Goal: Transaction & Acquisition: Purchase product/service

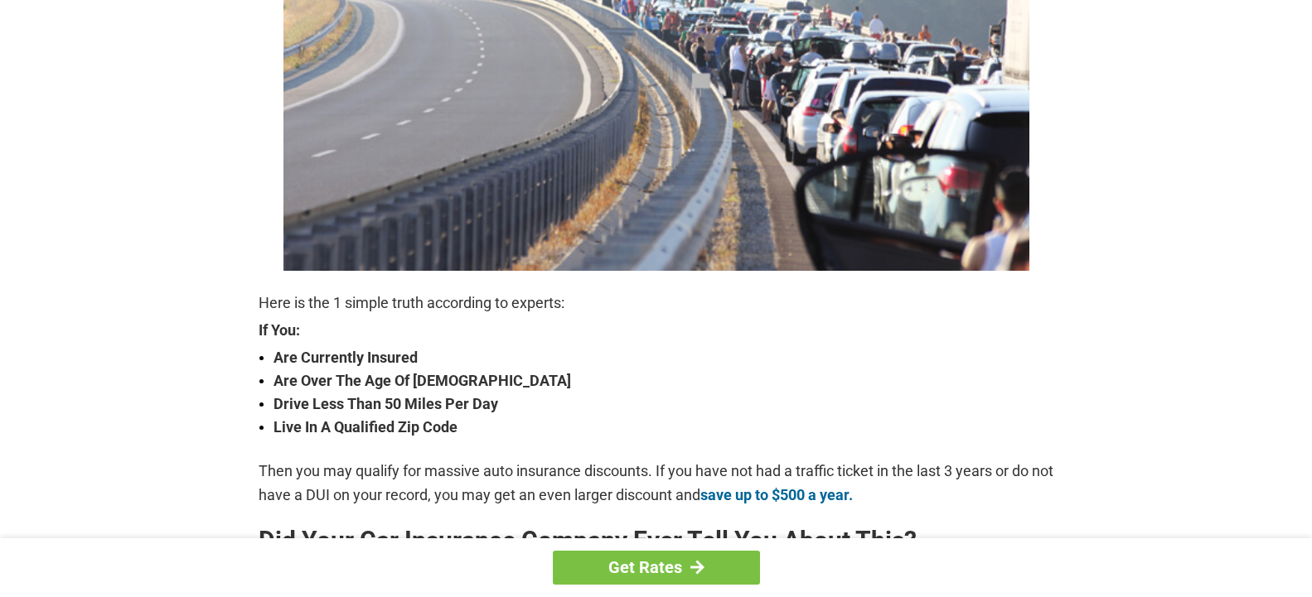
scroll to position [338, 0]
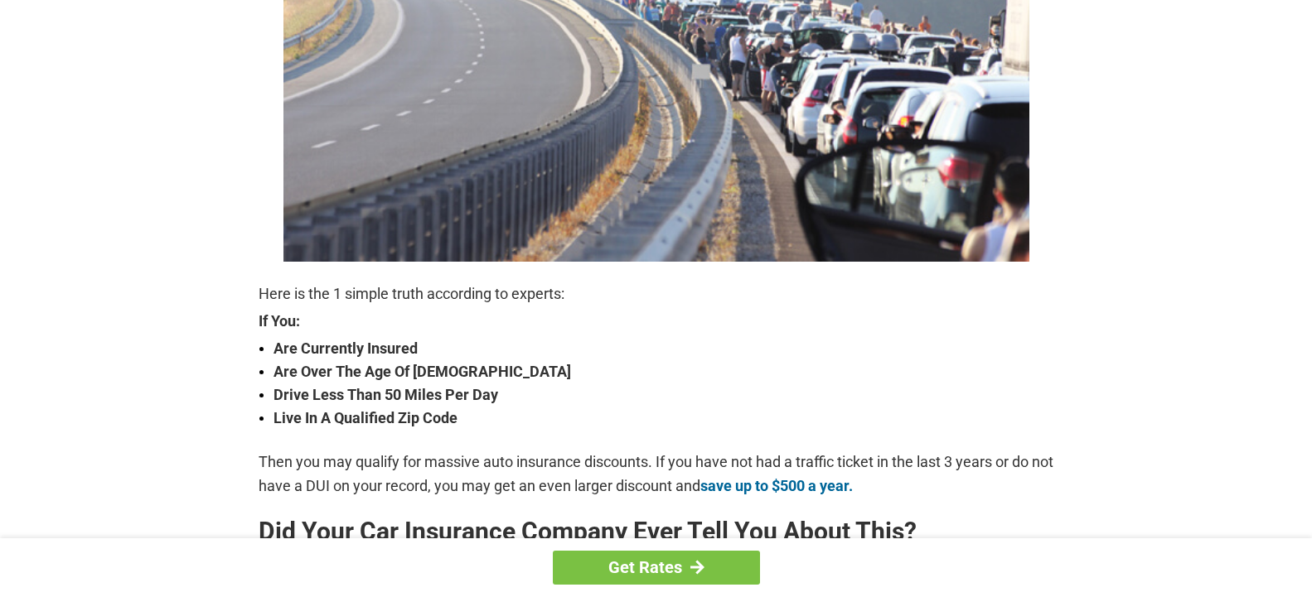
click at [603, 170] on img at bounding box center [656, 68] width 746 height 387
click at [395, 368] on strong "Are Over The Age Of 25" at bounding box center [663, 371] width 780 height 23
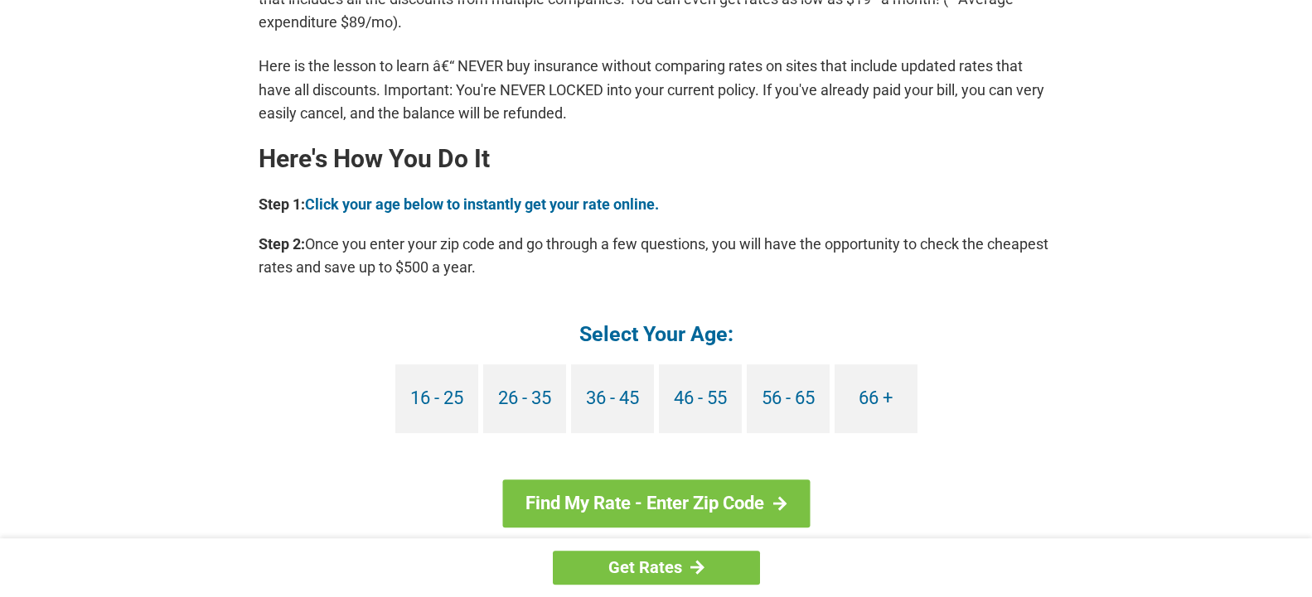
scroll to position [1437, 0]
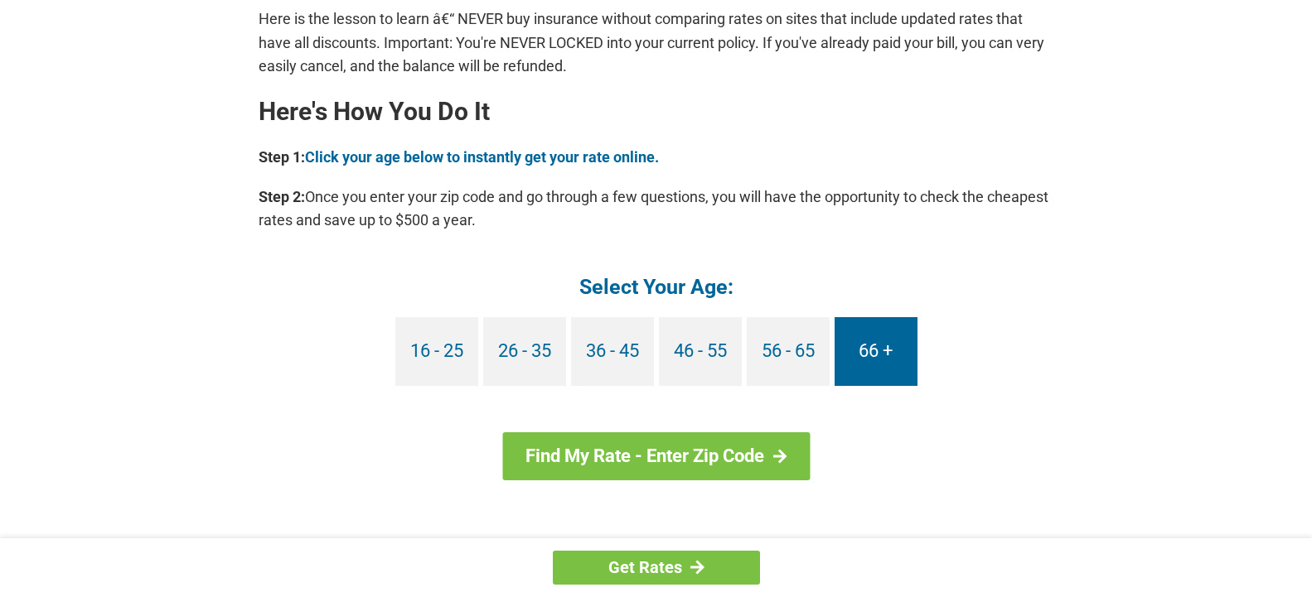
click at [871, 360] on link "66 +" at bounding box center [875, 351] width 83 height 69
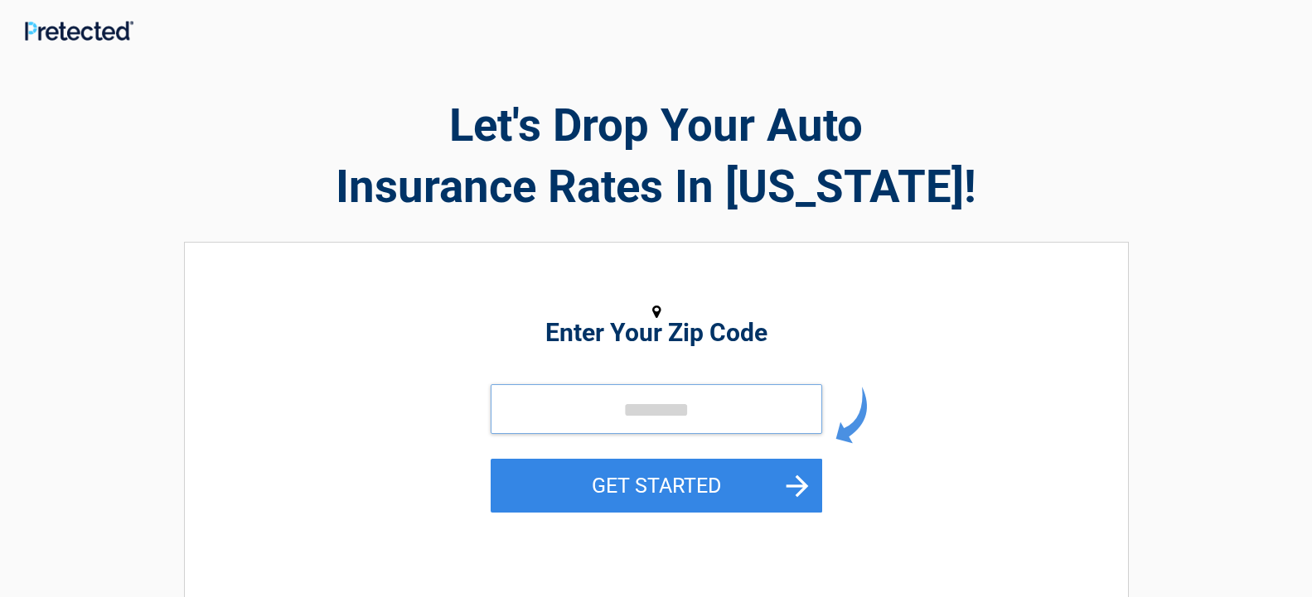
click at [716, 408] on input "tel" at bounding box center [655, 409] width 331 height 50
type input "*****"
click at [490, 459] on button "GET STARTED" at bounding box center [655, 486] width 331 height 54
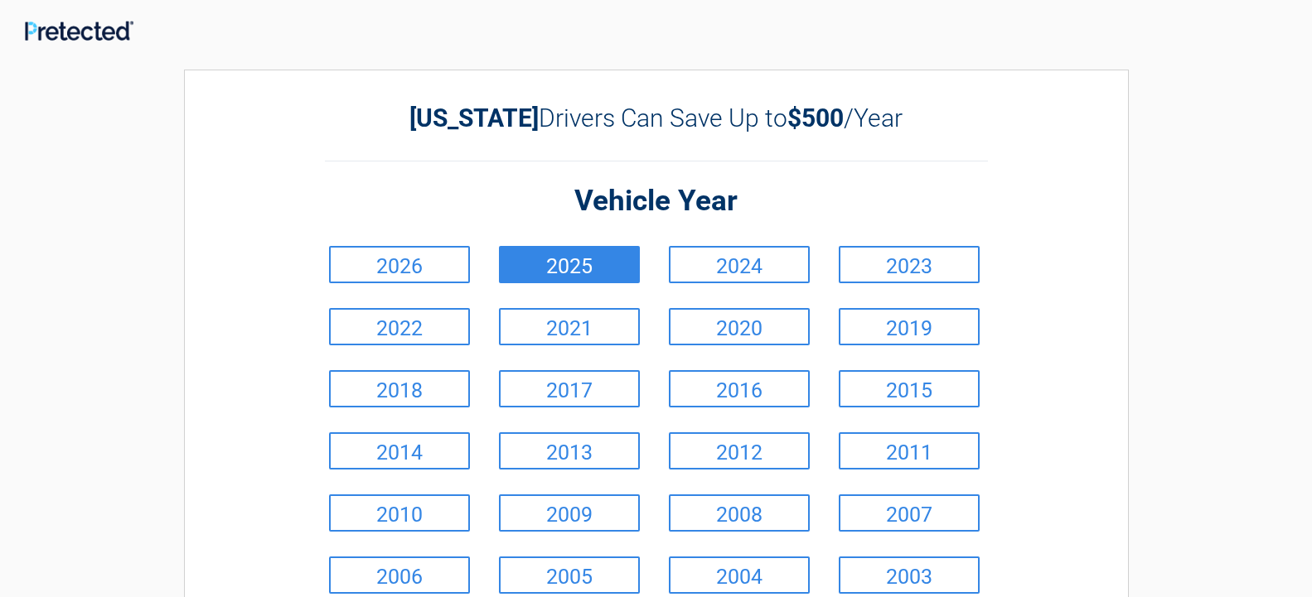
click at [585, 262] on link "2025" at bounding box center [569, 264] width 141 height 37
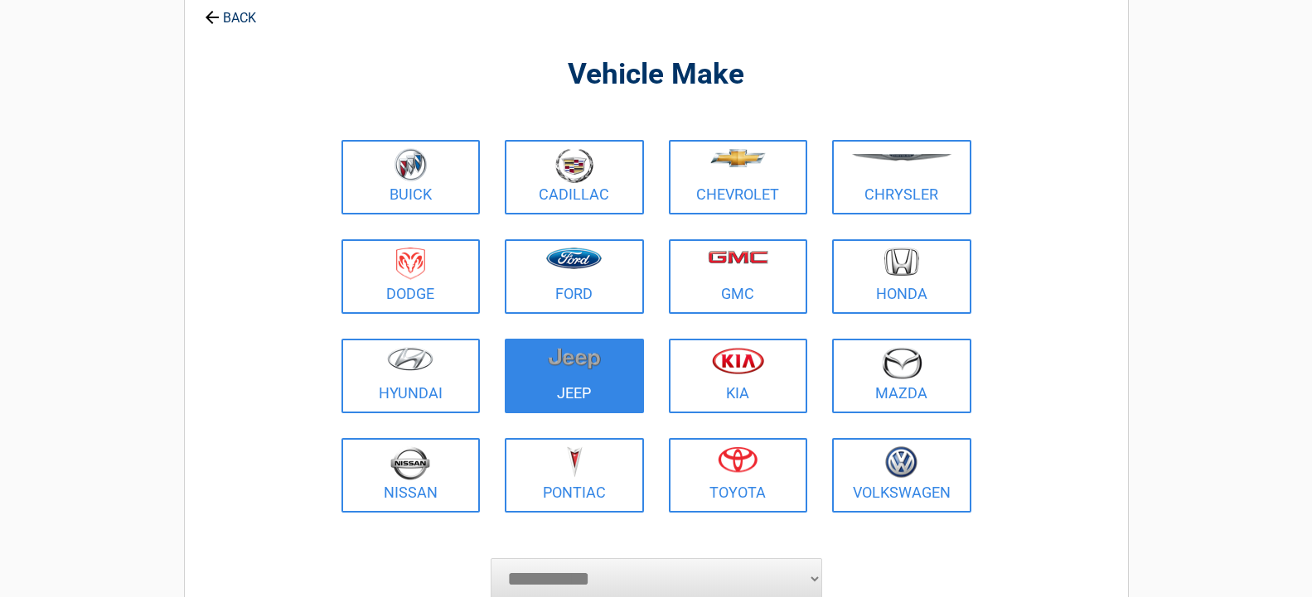
scroll to position [85, 0]
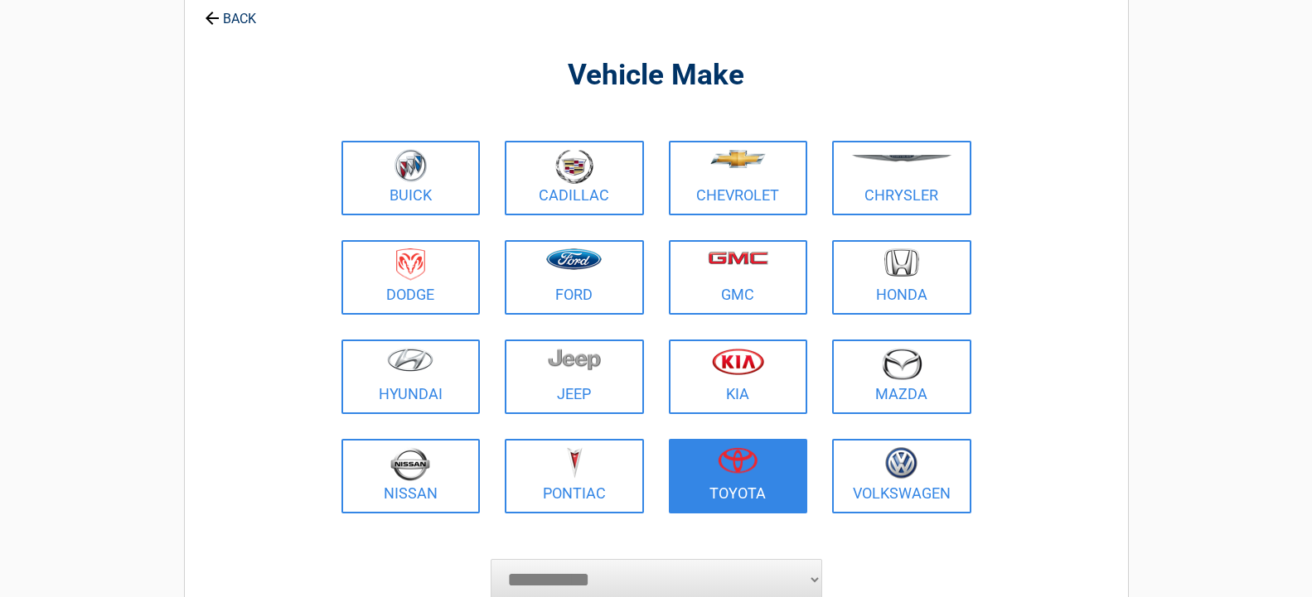
click at [745, 473] on img at bounding box center [737, 460] width 40 height 27
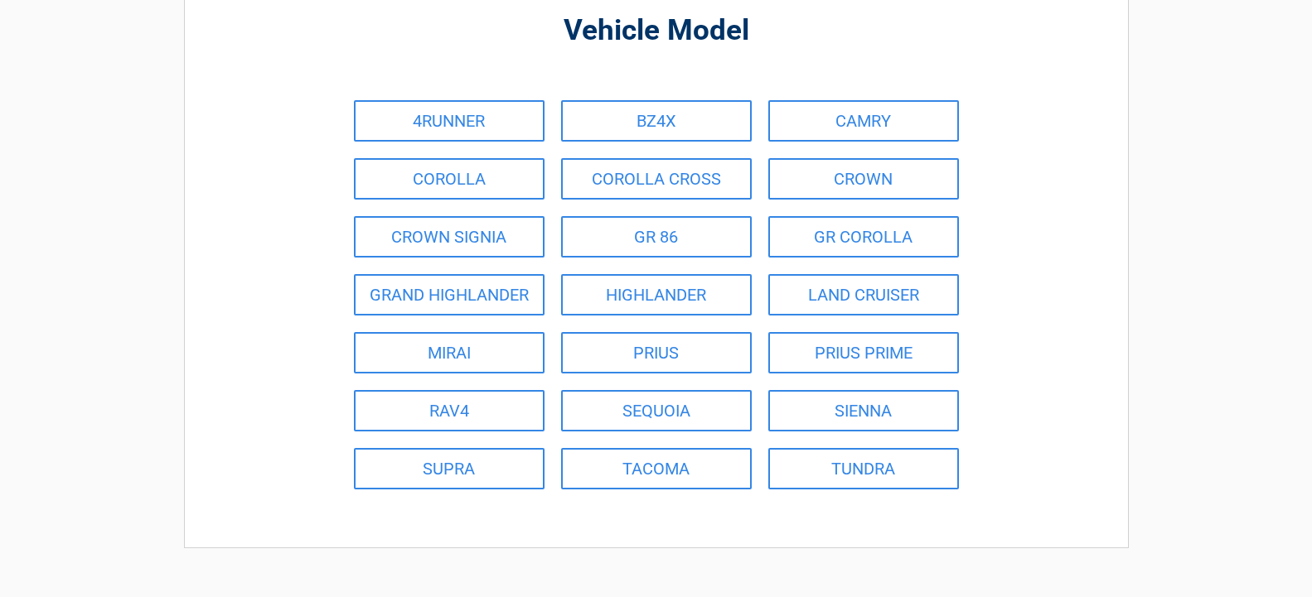
scroll to position [169, 0]
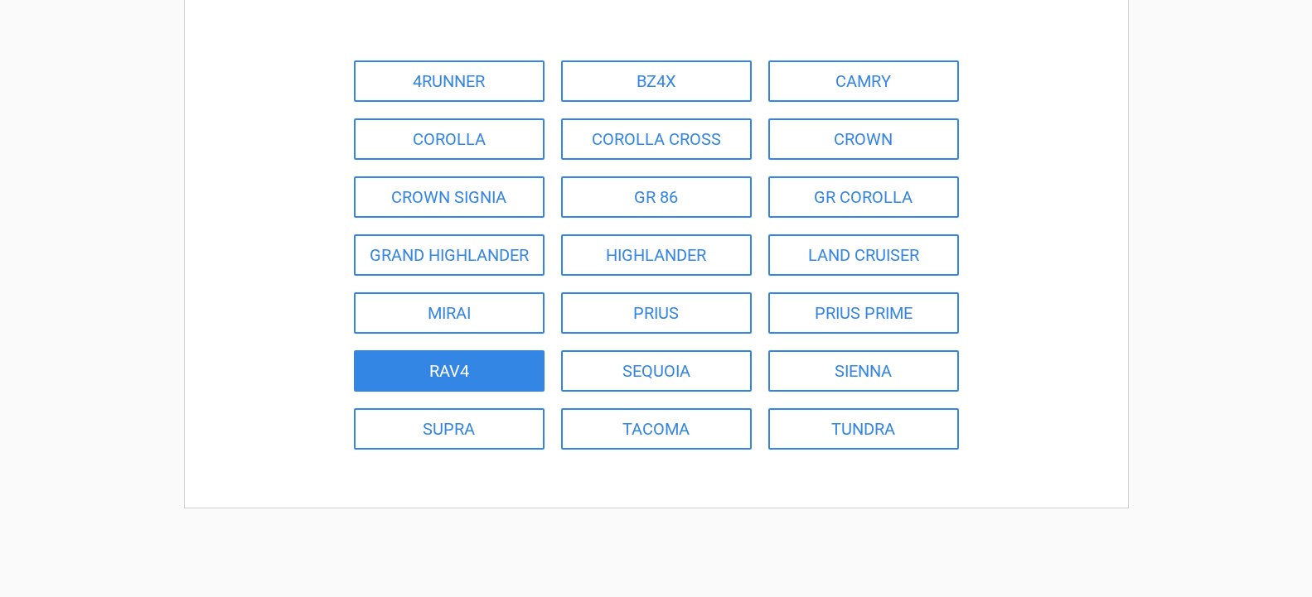
click at [452, 367] on link "RAV4" at bounding box center [449, 370] width 191 height 41
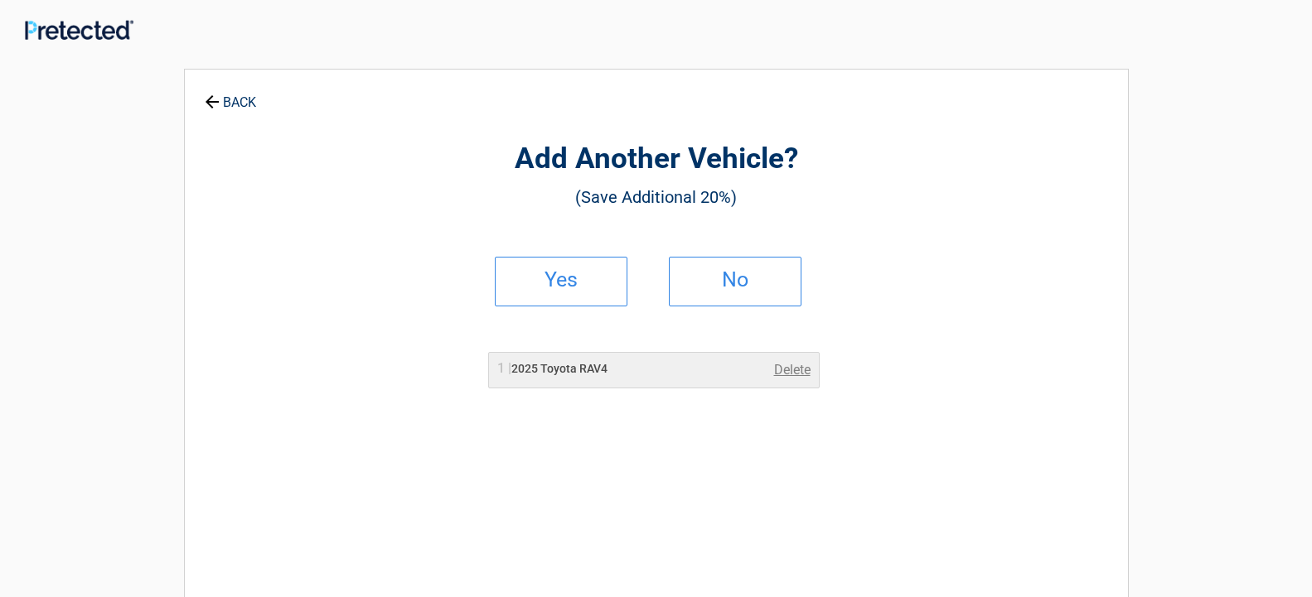
scroll to position [0, 0]
